Goal: Find specific page/section

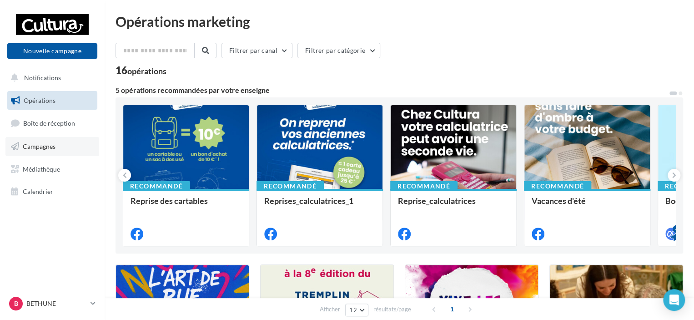
click at [37, 151] on link "Campagnes" at bounding box center [52, 146] width 94 height 19
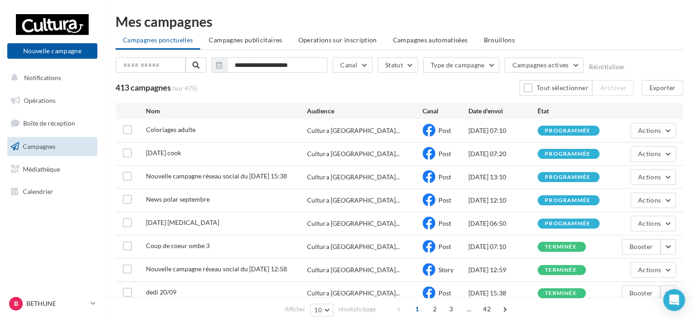
scroll to position [94, 0]
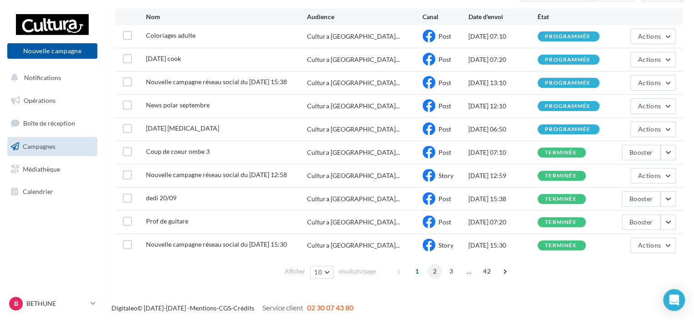
click at [432, 264] on span "2" at bounding box center [434, 271] width 15 height 15
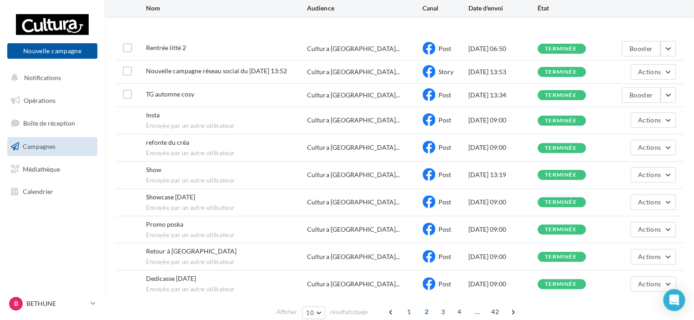
scroll to position [122, 0]
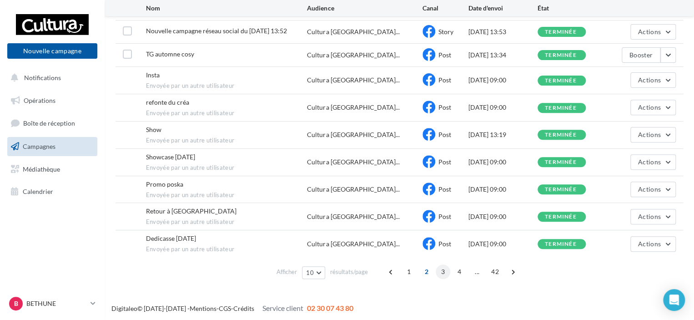
click at [437, 272] on span "3" at bounding box center [443, 271] width 15 height 15
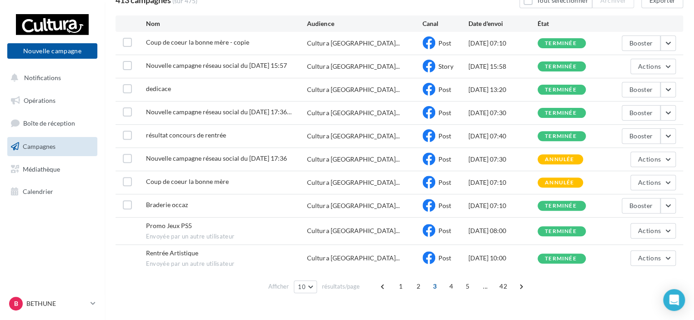
scroll to position [102, 0]
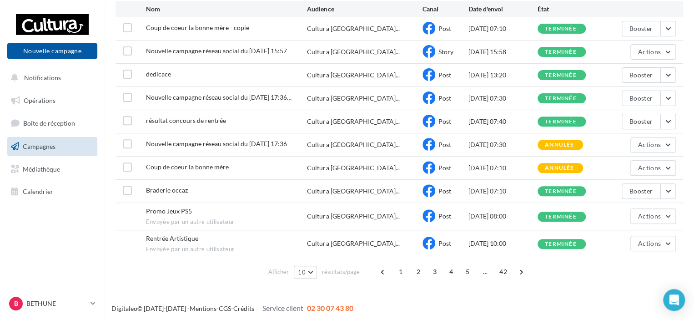
click at [416, 261] on div "Afficher 10 10 25 50 100 résultats/page 1 2 3 4 5 ... 42" at bounding box center [398, 272] width 567 height 22
click at [416, 265] on span "2" at bounding box center [418, 271] width 15 height 15
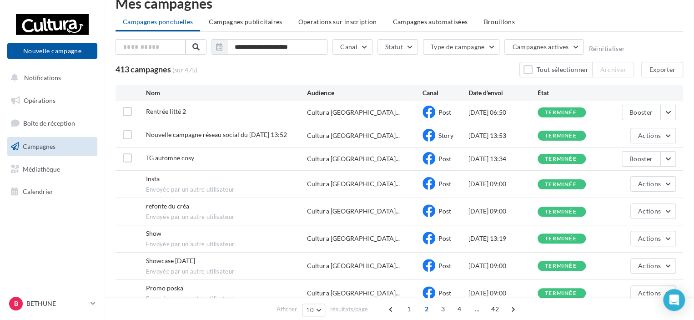
scroll to position [122, 0]
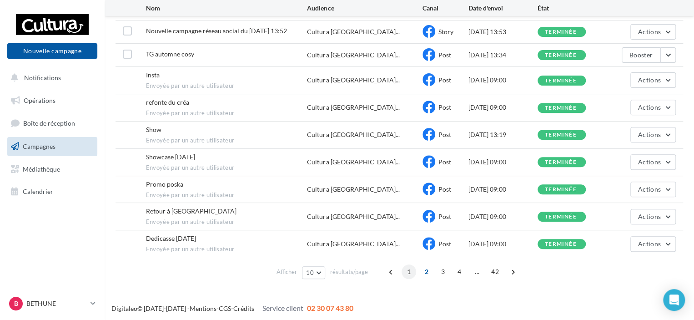
click at [411, 265] on span "1" at bounding box center [408, 271] width 15 height 15
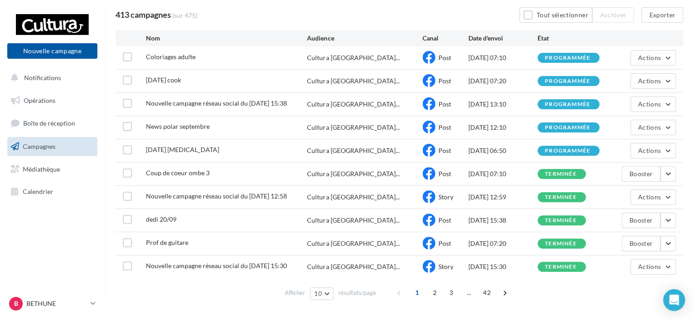
scroll to position [94, 0]
